Goal: Information Seeking & Learning: Check status

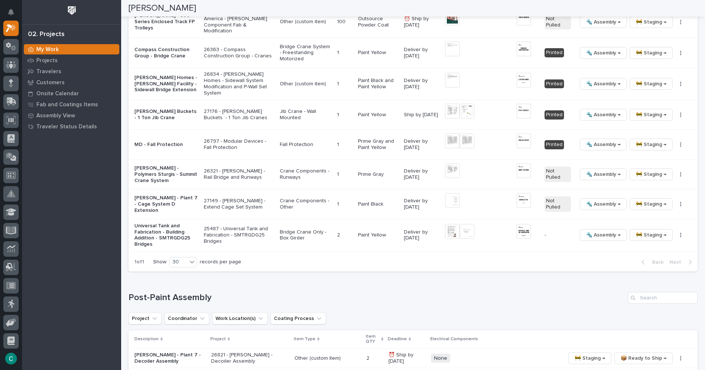
scroll to position [759, 0]
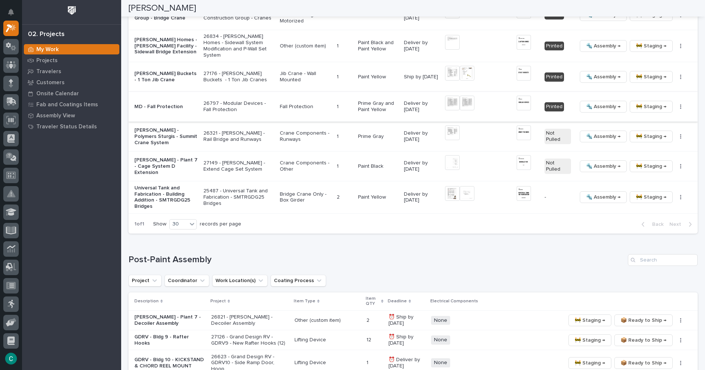
click at [464, 103] on img at bounding box center [467, 103] width 15 height 15
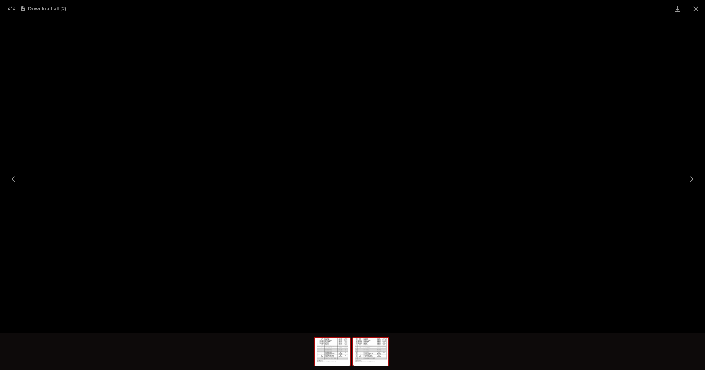
click at [342, 354] on img at bounding box center [332, 351] width 35 height 28
click at [702, 8] on button "Close gallery" at bounding box center [696, 8] width 18 height 17
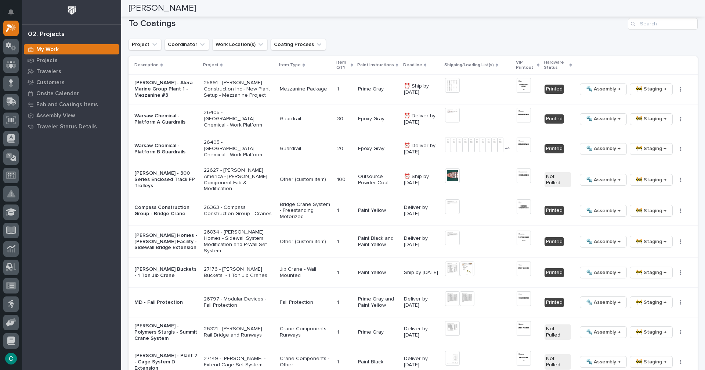
scroll to position [575, 0]
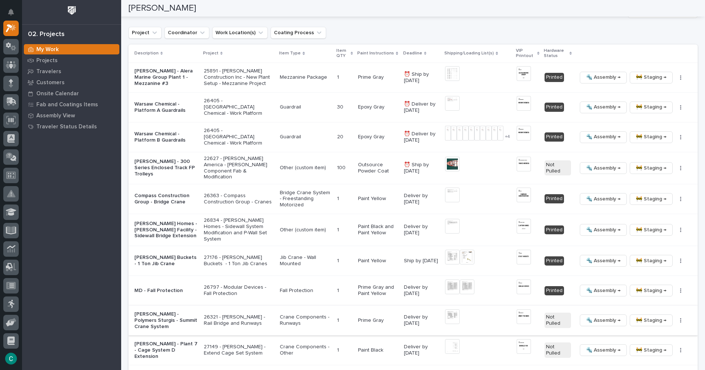
click at [446, 317] on img at bounding box center [452, 316] width 15 height 15
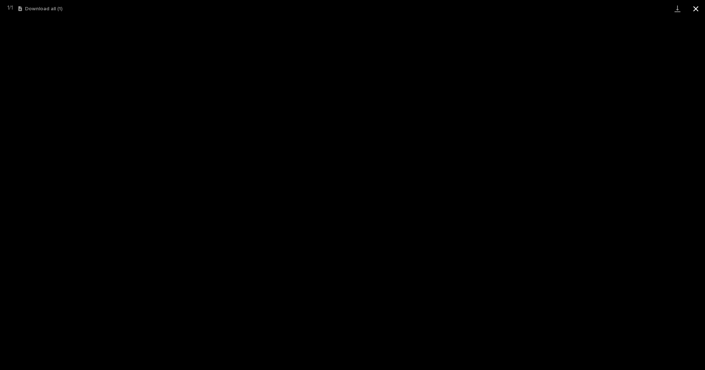
click at [694, 12] on button "Close gallery" at bounding box center [696, 8] width 18 height 17
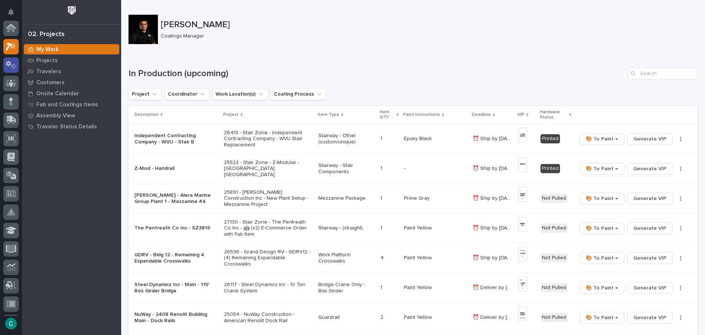
scroll to position [18, 0]
click at [46, 73] on p "Travelers" at bounding box center [48, 71] width 25 height 7
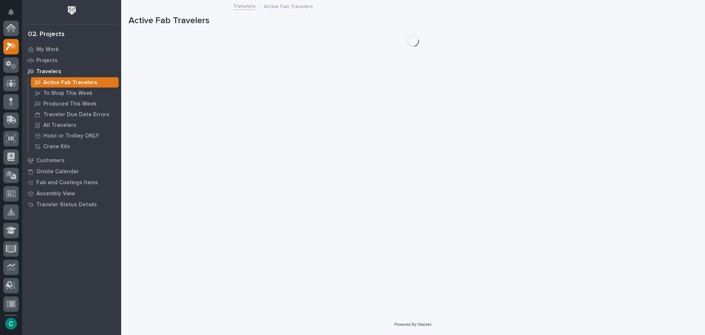
scroll to position [18, 0]
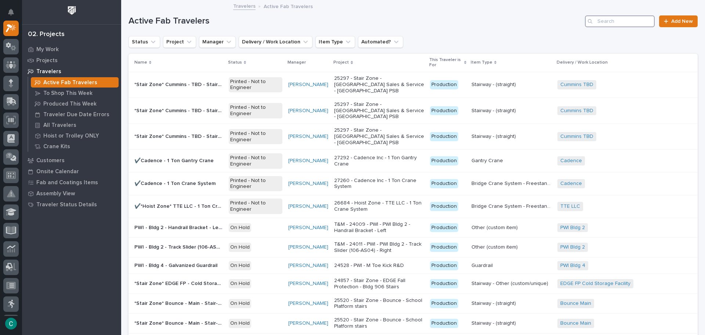
click at [621, 21] on input "Search" at bounding box center [620, 21] width 70 height 12
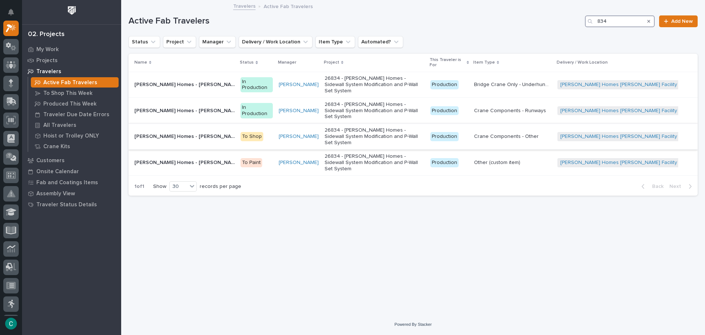
type input "834"
click at [236, 132] on p "[PERSON_NAME] Homes - [PERSON_NAME] Facility - Custom End Stops" at bounding box center [185, 136] width 102 height 8
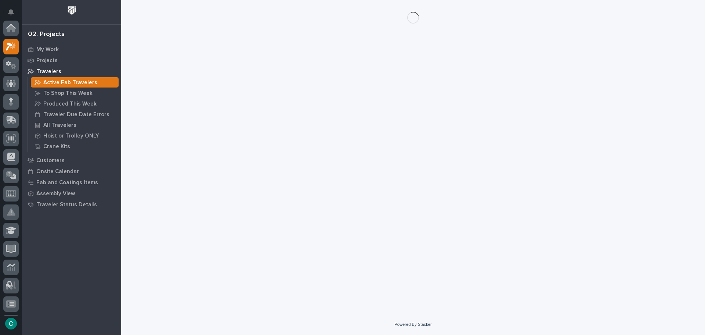
scroll to position [18, 0]
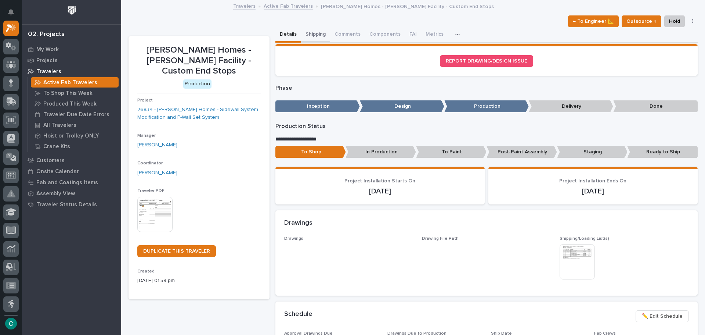
click at [315, 33] on button "Shipping" at bounding box center [315, 34] width 29 height 15
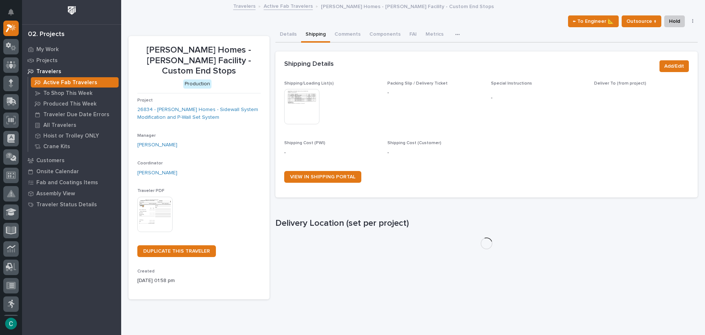
click at [306, 100] on img at bounding box center [301, 106] width 35 height 35
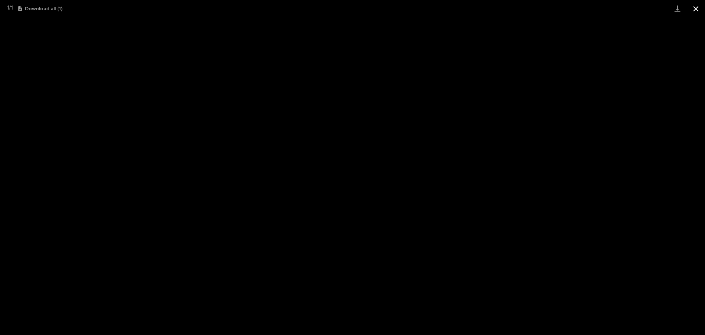
click at [697, 10] on button "Close gallery" at bounding box center [696, 8] width 18 height 17
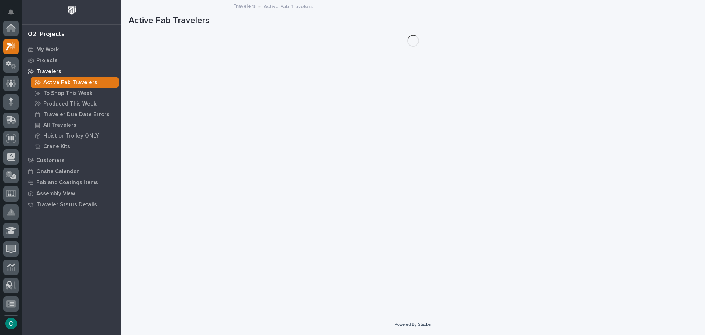
scroll to position [18, 0]
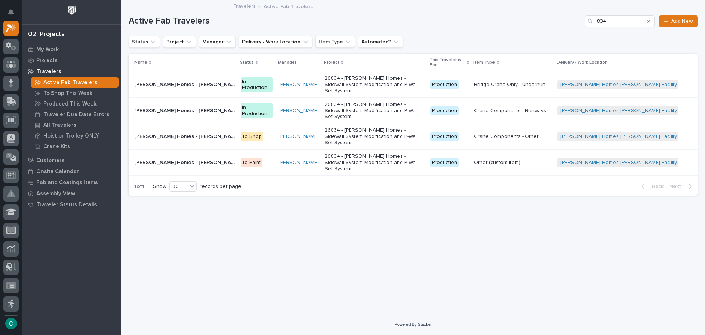
click at [226, 158] on p "[PERSON_NAME] Homes - [PERSON_NAME] Facility - Sidewall Bridge Extension" at bounding box center [185, 162] width 102 height 8
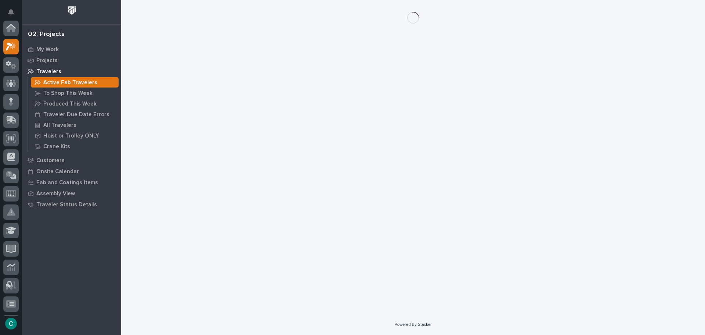
scroll to position [18, 0]
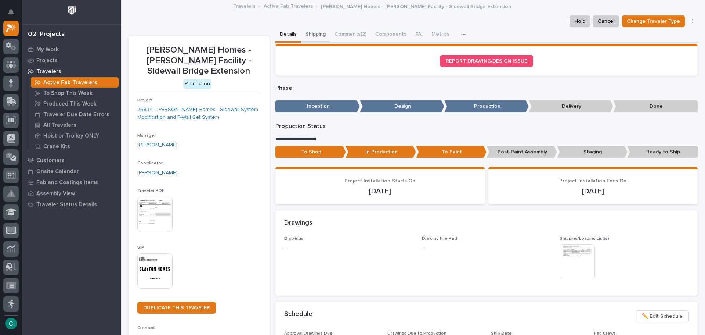
click at [306, 36] on button "Shipping" at bounding box center [315, 34] width 29 height 15
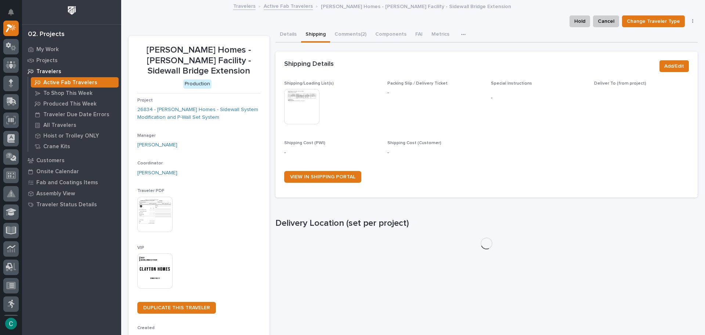
click at [300, 100] on img at bounding box center [301, 106] width 35 height 35
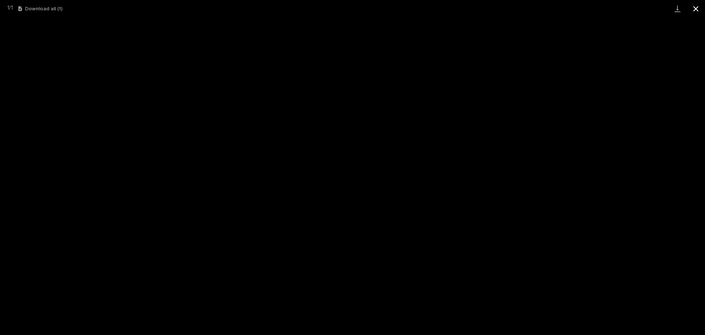
click at [695, 8] on button "Close gallery" at bounding box center [696, 8] width 18 height 17
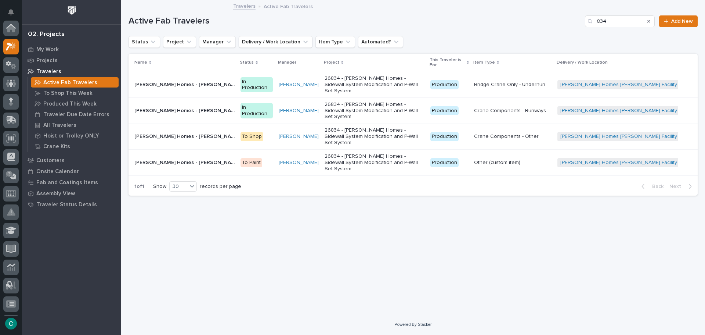
scroll to position [18, 0]
click at [223, 106] on p "[PERSON_NAME] Homes - [PERSON_NAME] Facility - Runways" at bounding box center [185, 110] width 102 height 8
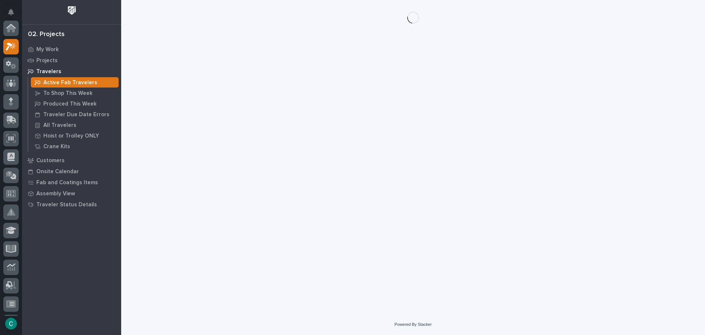
scroll to position [18, 0]
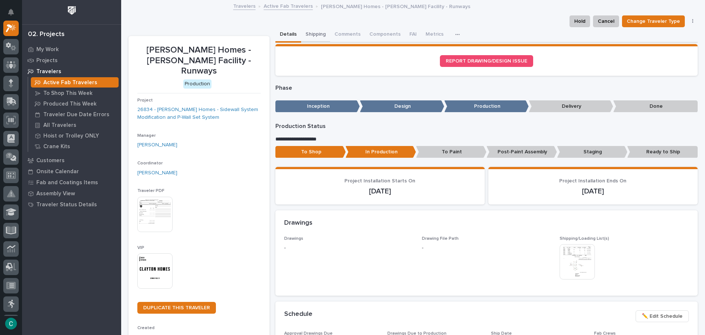
click at [312, 33] on button "Shipping" at bounding box center [315, 34] width 29 height 15
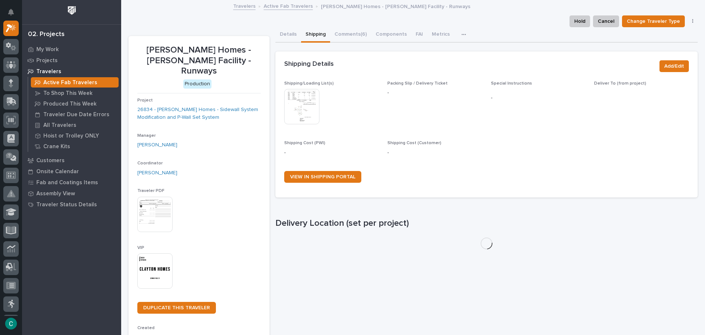
click at [303, 101] on img at bounding box center [301, 106] width 35 height 35
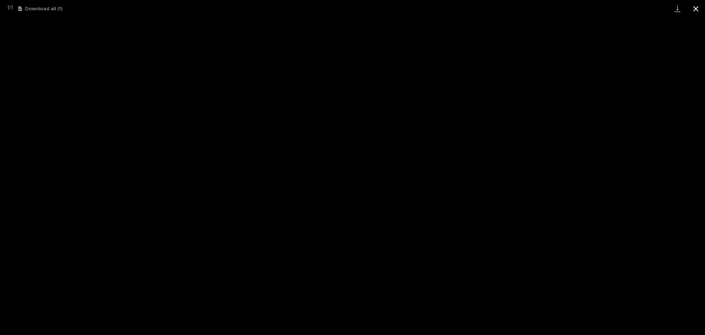
click at [696, 12] on button "Close gallery" at bounding box center [696, 8] width 18 height 17
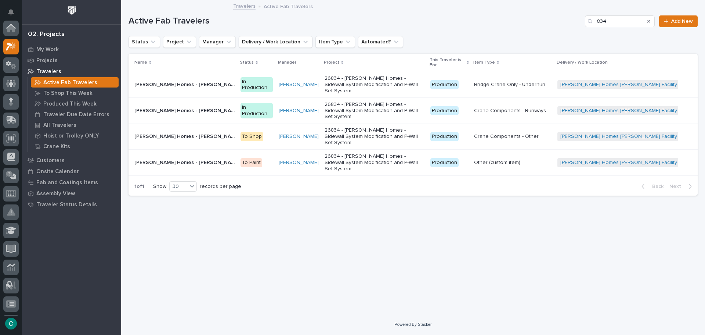
scroll to position [18, 0]
click at [235, 80] on p "[PERSON_NAME] Homes - [PERSON_NAME] Facility - P-Wall Set Bridge" at bounding box center [185, 84] width 102 height 8
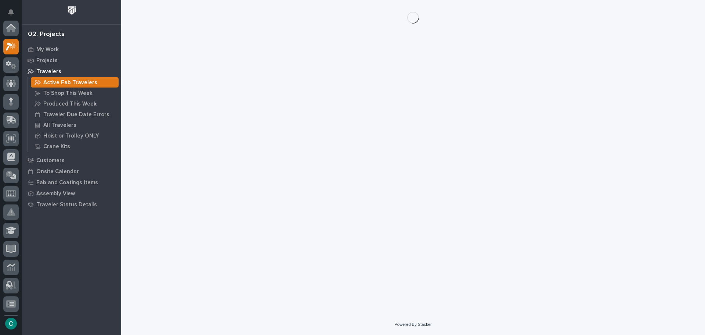
scroll to position [18, 0]
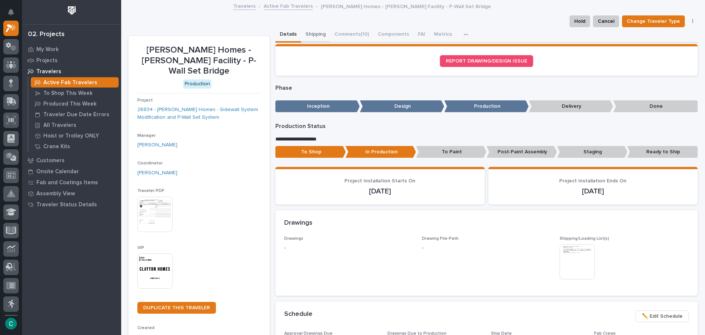
click at [313, 33] on button "Shipping" at bounding box center [315, 34] width 29 height 15
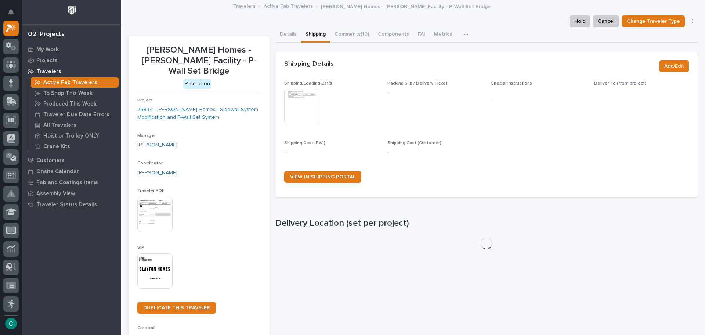
click at [312, 96] on img at bounding box center [301, 106] width 35 height 35
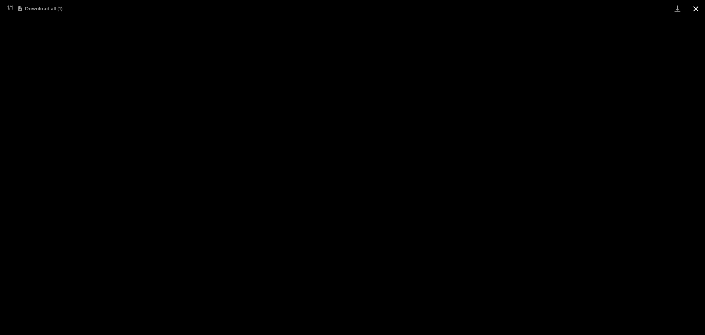
click at [695, 8] on button "Close gallery" at bounding box center [696, 8] width 18 height 17
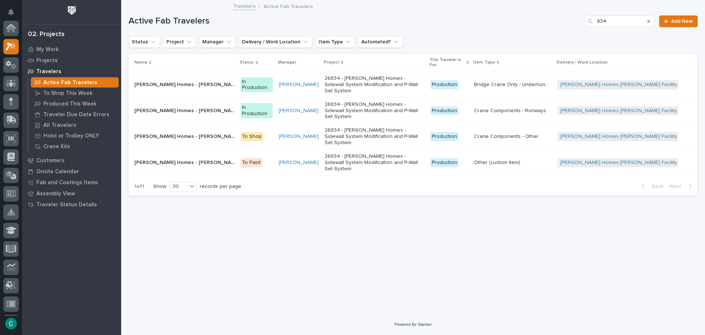
scroll to position [18, 0]
